Goal: Transaction & Acquisition: Purchase product/service

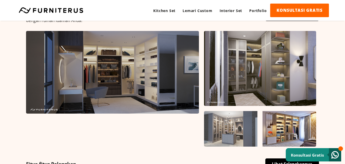
scroll to position [122, 0]
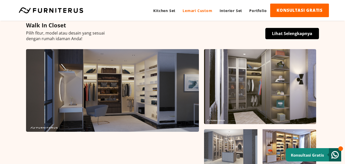
click at [202, 9] on link "Lemari Custom" at bounding box center [197, 11] width 37 height 14
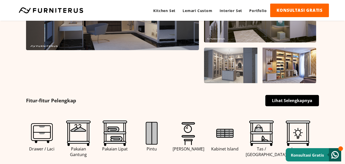
scroll to position [204, 0]
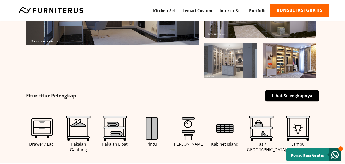
click at [281, 92] on link "Lihat Selengkapnya" at bounding box center [292, 95] width 54 height 11
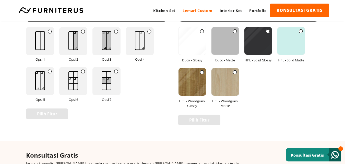
scroll to position [689, 0]
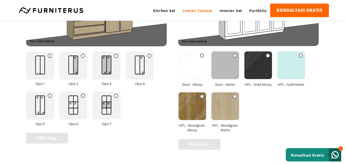
click at [228, 68] on img at bounding box center [225, 65] width 28 height 28
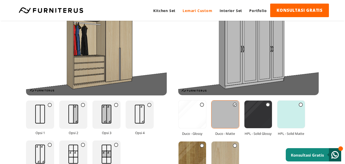
scroll to position [638, 0]
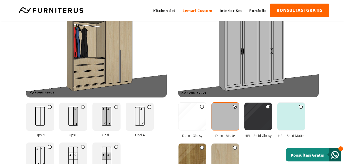
click at [261, 113] on img at bounding box center [258, 116] width 28 height 28
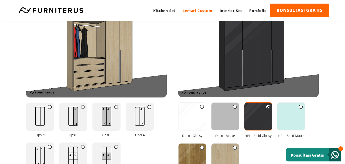
click at [198, 150] on img at bounding box center [192, 157] width 28 height 28
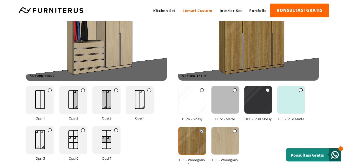
scroll to position [664, 0]
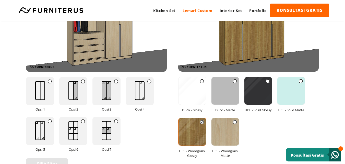
click at [115, 129] on img at bounding box center [106, 130] width 20 height 27
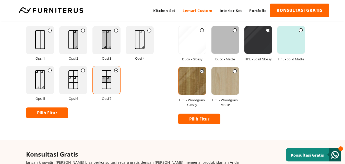
scroll to position [715, 0]
click at [56, 112] on link "Pilih Fitur" at bounding box center [47, 112] width 42 height 11
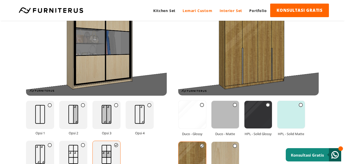
scroll to position [638, 0]
